Goal: Navigation & Orientation: Understand site structure

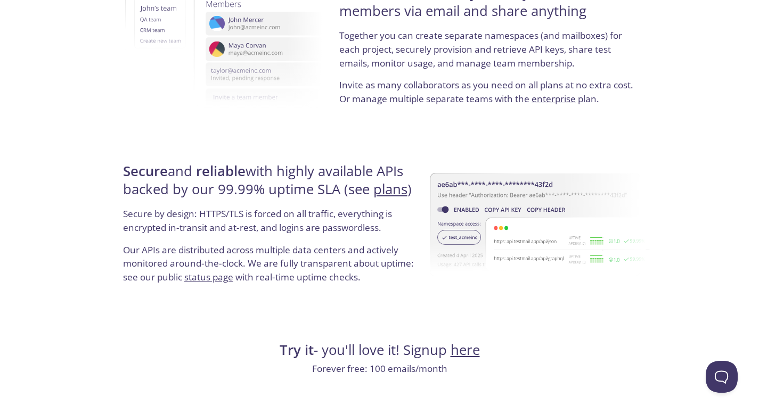
scroll to position [2022, 0]
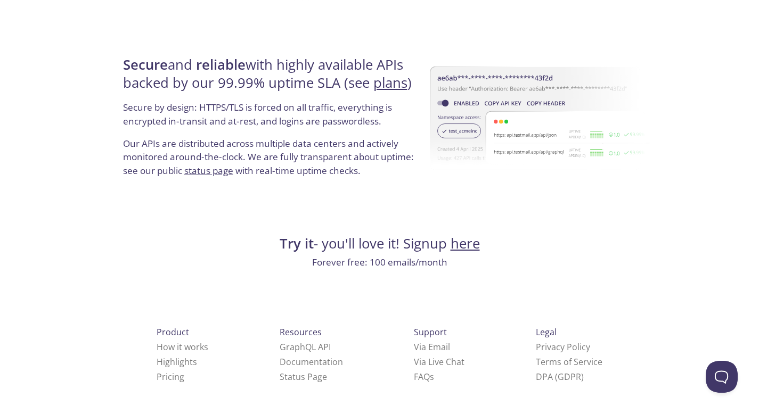
click at [465, 248] on link "here" at bounding box center [465, 243] width 29 height 19
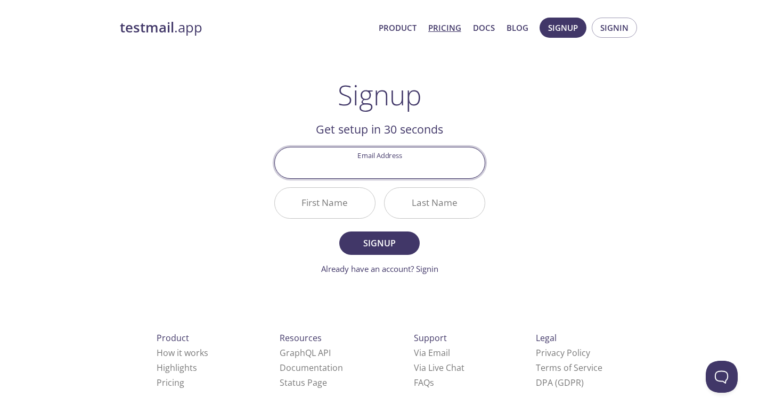
click at [437, 26] on link "Pricing" at bounding box center [444, 28] width 33 height 14
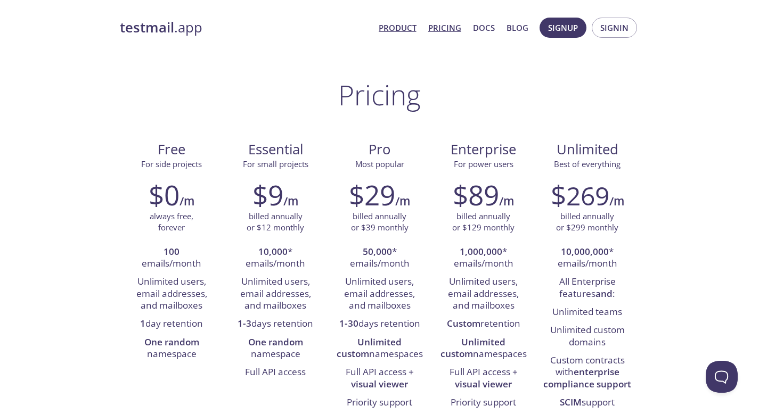
click at [401, 26] on link "Product" at bounding box center [398, 28] width 38 height 14
